Goal: Entertainment & Leisure: Consume media (video, audio)

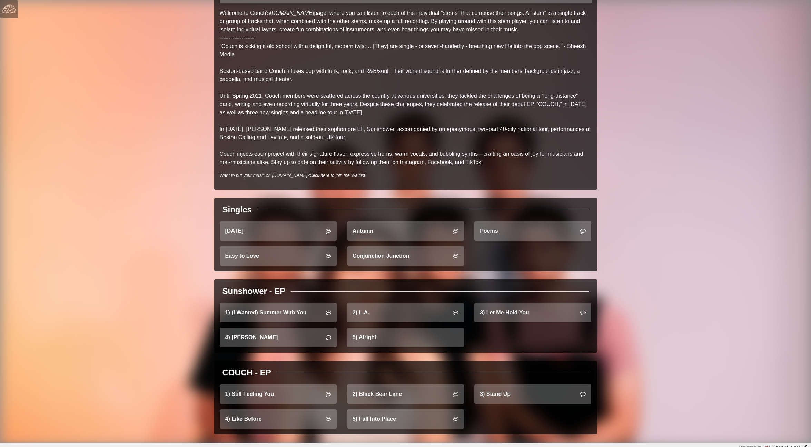
scroll to position [66, 0]
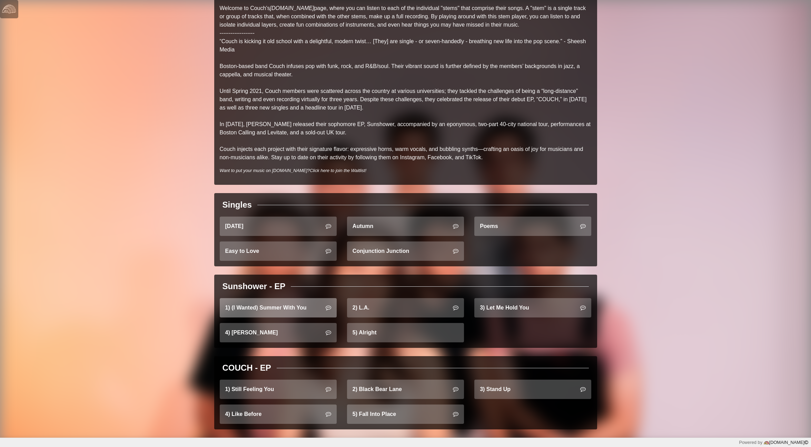
click at [264, 305] on link "1) (I Wanted) Summer With You" at bounding box center [278, 307] width 117 height 19
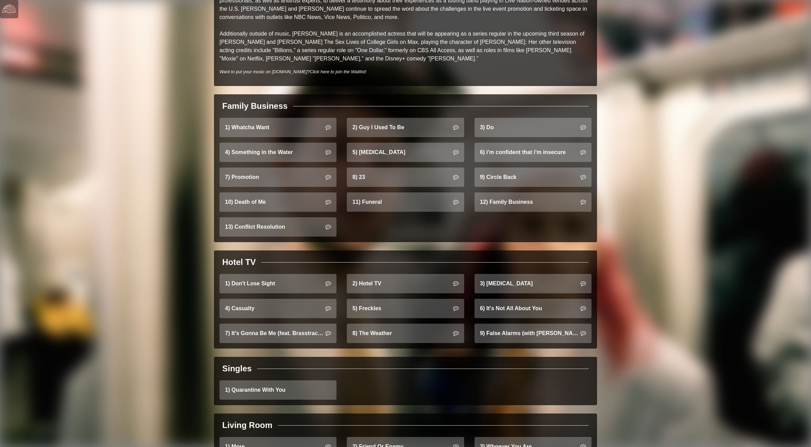
scroll to position [363, 0]
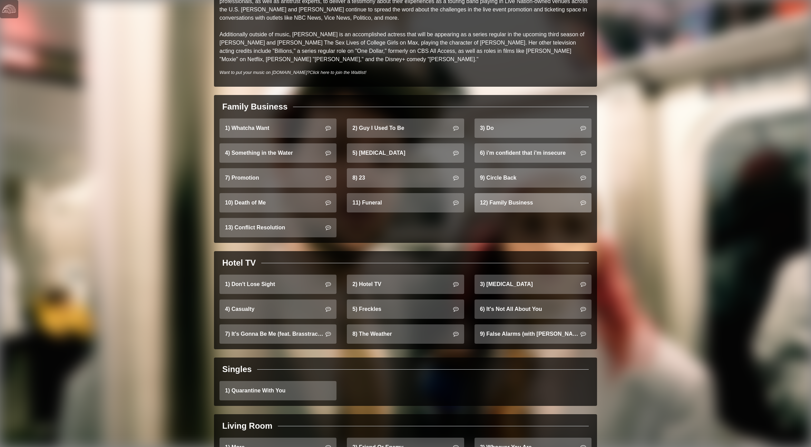
click at [524, 200] on link "12) Family Business" at bounding box center [532, 202] width 117 height 19
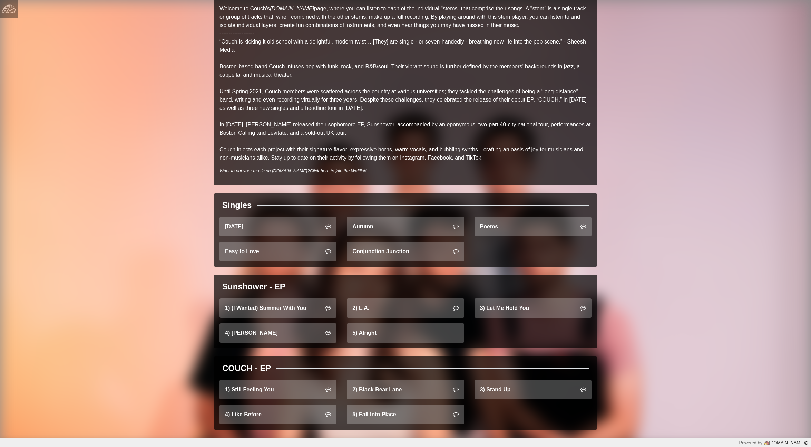
scroll to position [66, 0]
click at [275, 303] on link "1) (I Wanted) Summer With You" at bounding box center [277, 307] width 117 height 19
